Goal: Navigation & Orientation: Find specific page/section

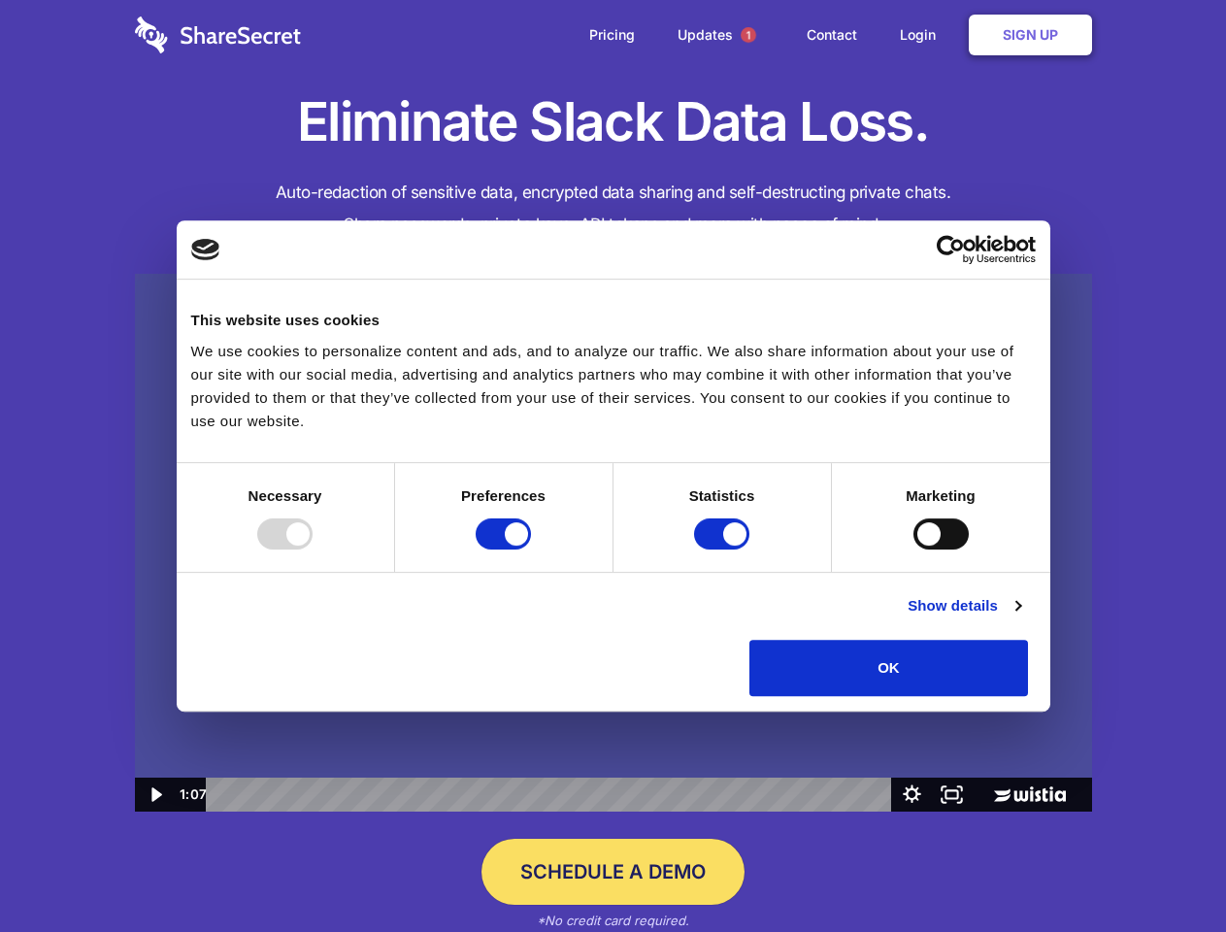
click at [612, 466] on img at bounding box center [613, 543] width 957 height 539
click at [312, 549] on div at bounding box center [284, 533] width 55 height 31
click at [531, 549] on input "Preferences" at bounding box center [502, 533] width 55 height 31
checkbox input "false"
click at [724, 549] on input "Statistics" at bounding box center [721, 533] width 55 height 31
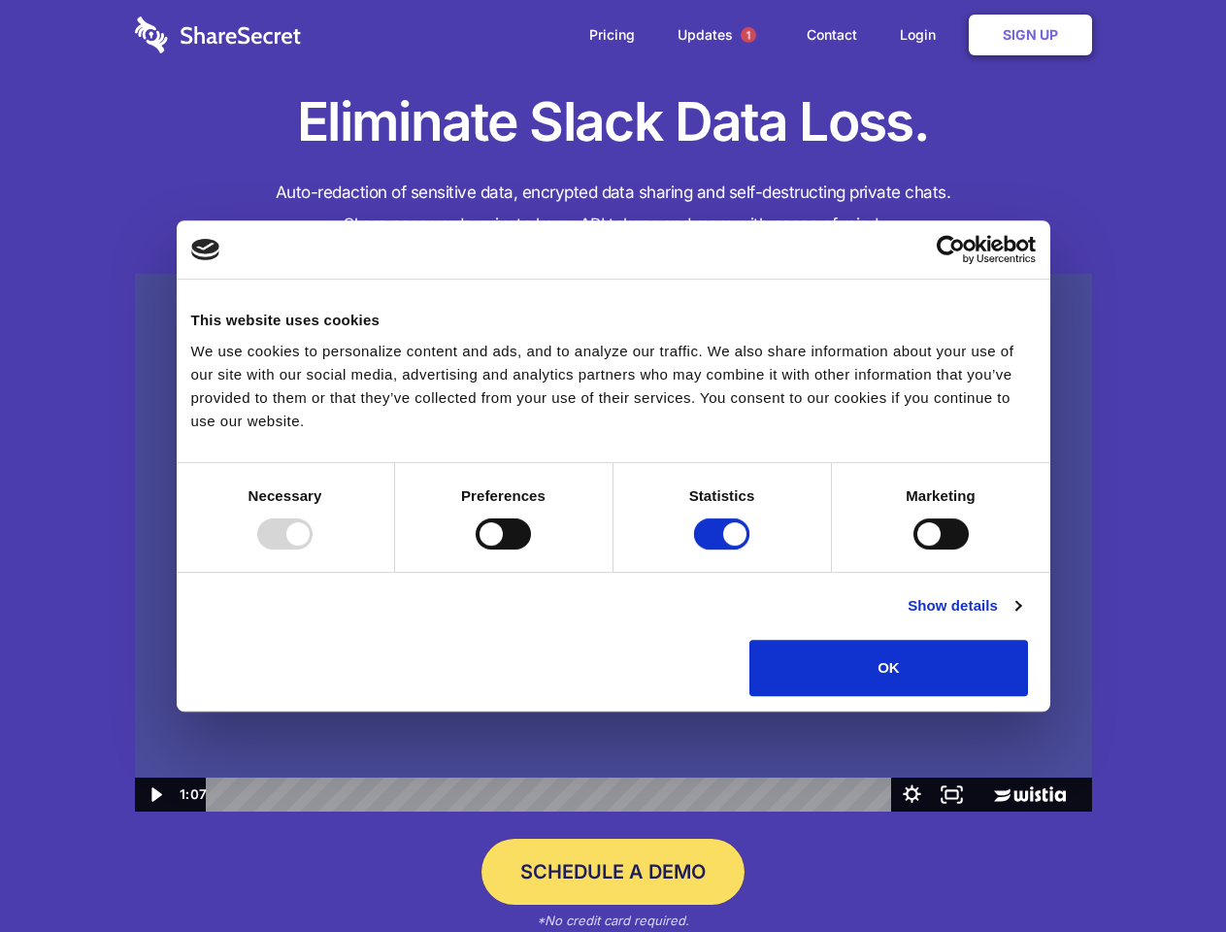
checkbox input "false"
click at [913, 549] on input "Marketing" at bounding box center [940, 533] width 55 height 31
checkbox input "true"
click at [1020, 617] on link "Show details" at bounding box center [963, 605] width 113 height 23
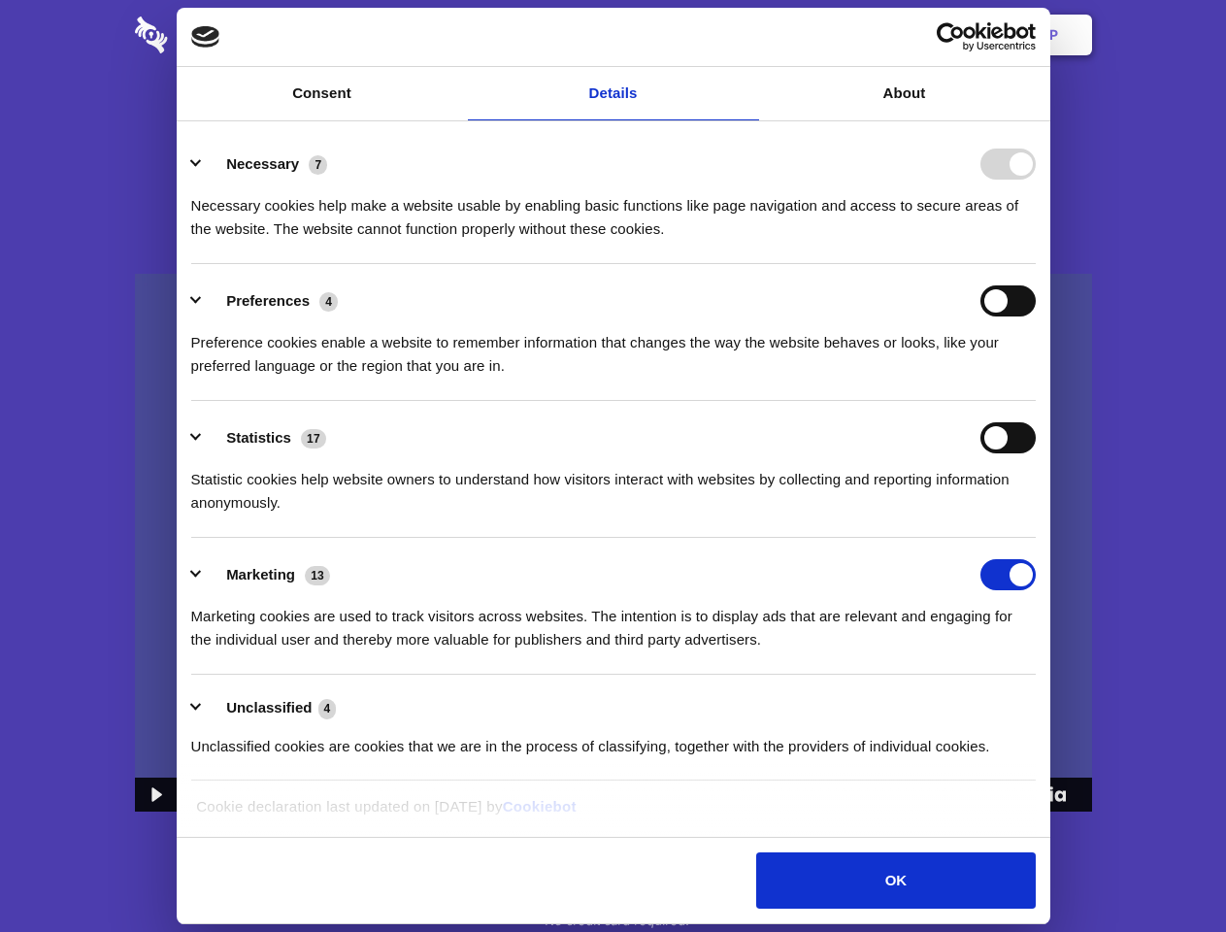
click at [1035, 264] on li "Necessary 7 Necessary cookies help make a website usable by enabling basic func…" at bounding box center [613, 195] width 844 height 137
click at [747, 35] on span "1" at bounding box center [748, 35] width 16 height 16
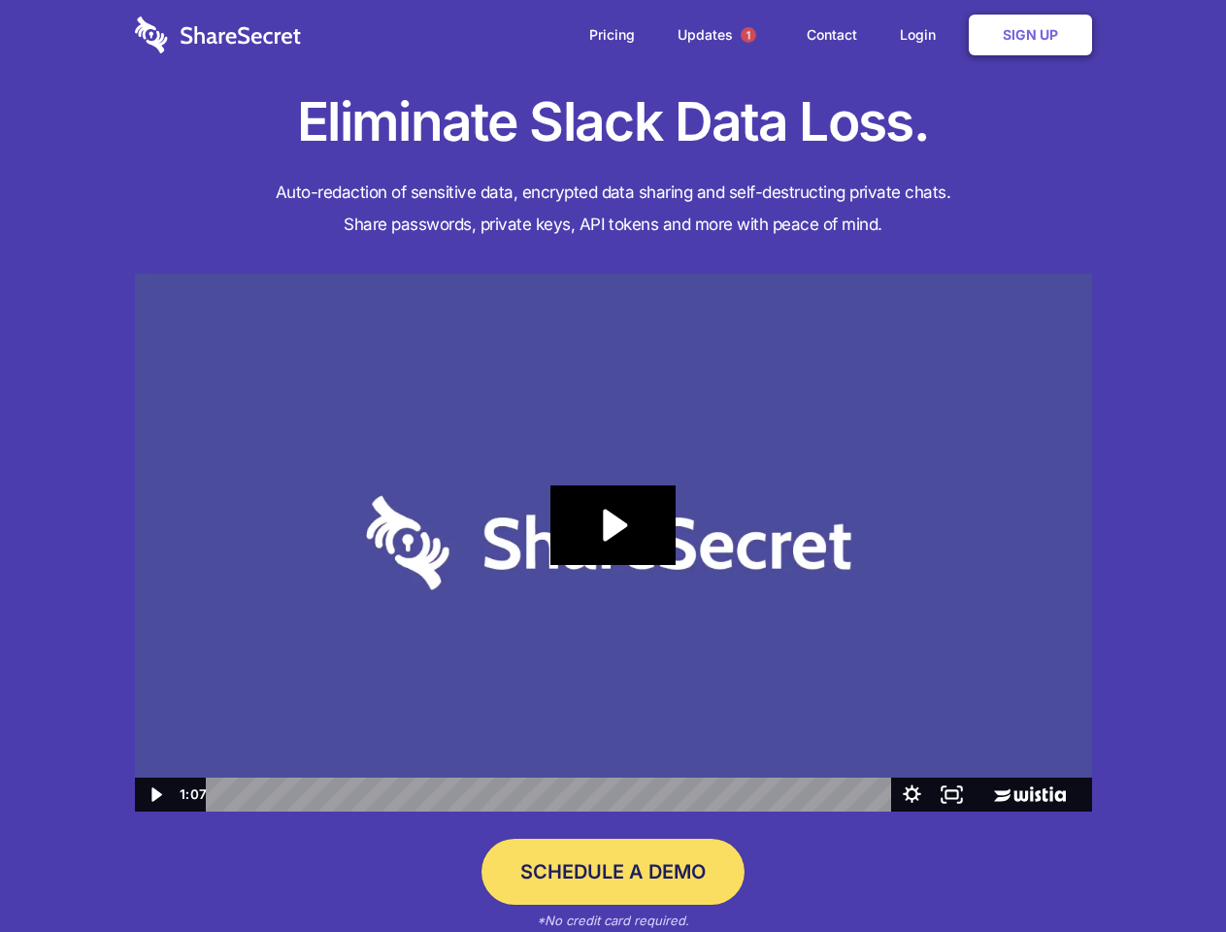
click at [613, 542] on icon "Play Video: Sharesecret Slack Extension" at bounding box center [612, 525] width 124 height 80
